Goal: Task Accomplishment & Management: Manage account settings

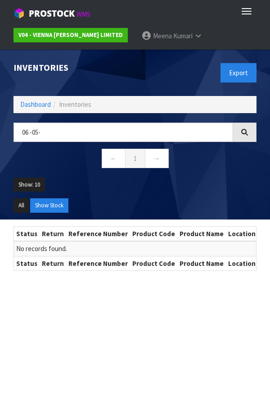
scroll to position [1, 0]
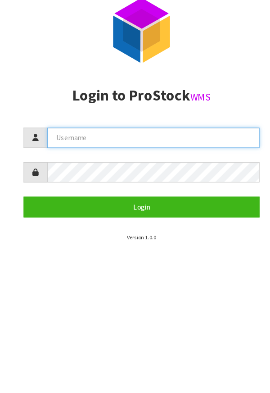
click at [136, 148] on input "text" at bounding box center [146, 147] width 203 height 19
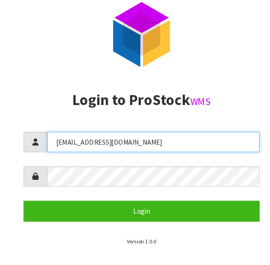
type input "[EMAIL_ADDRESS][DOMAIN_NAME]"
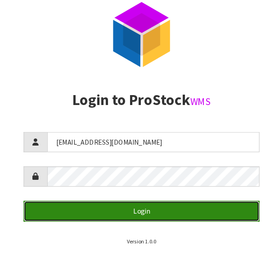
click at [82, 209] on button "Login" at bounding box center [135, 213] width 225 height 19
